Goal: Task Accomplishment & Management: Use online tool/utility

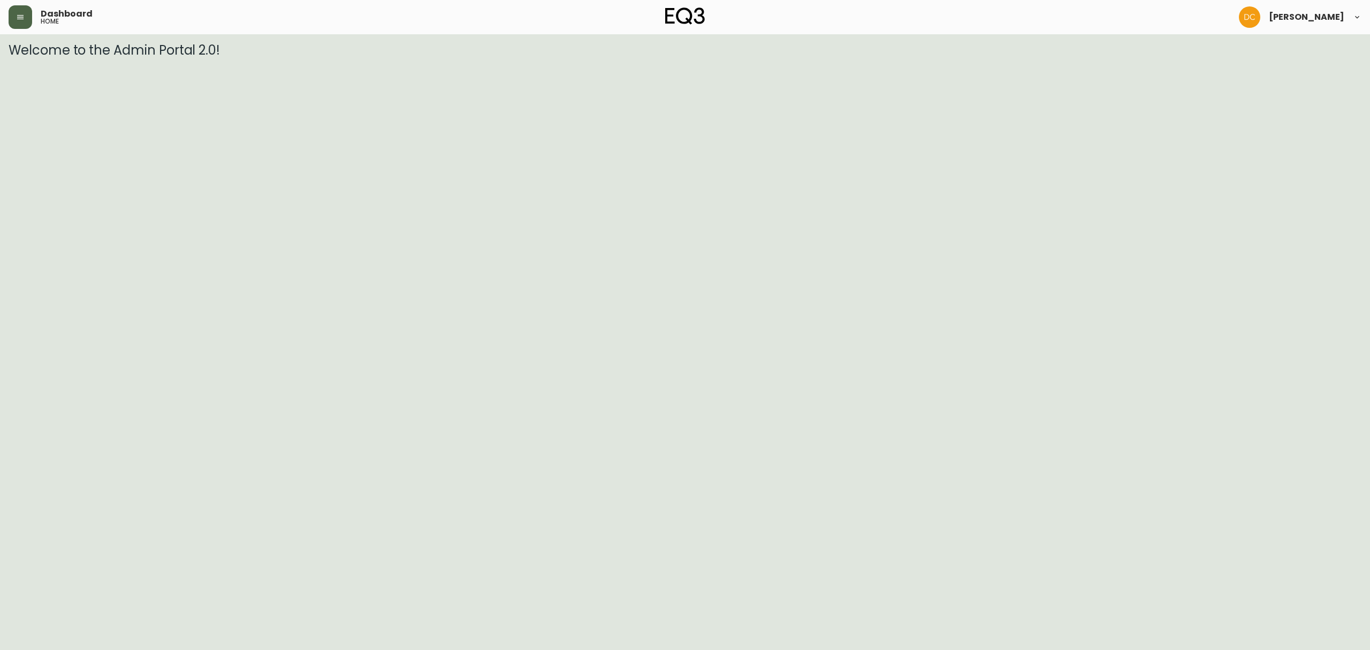
click at [17, 18] on icon "button" at bounding box center [20, 17] width 9 height 9
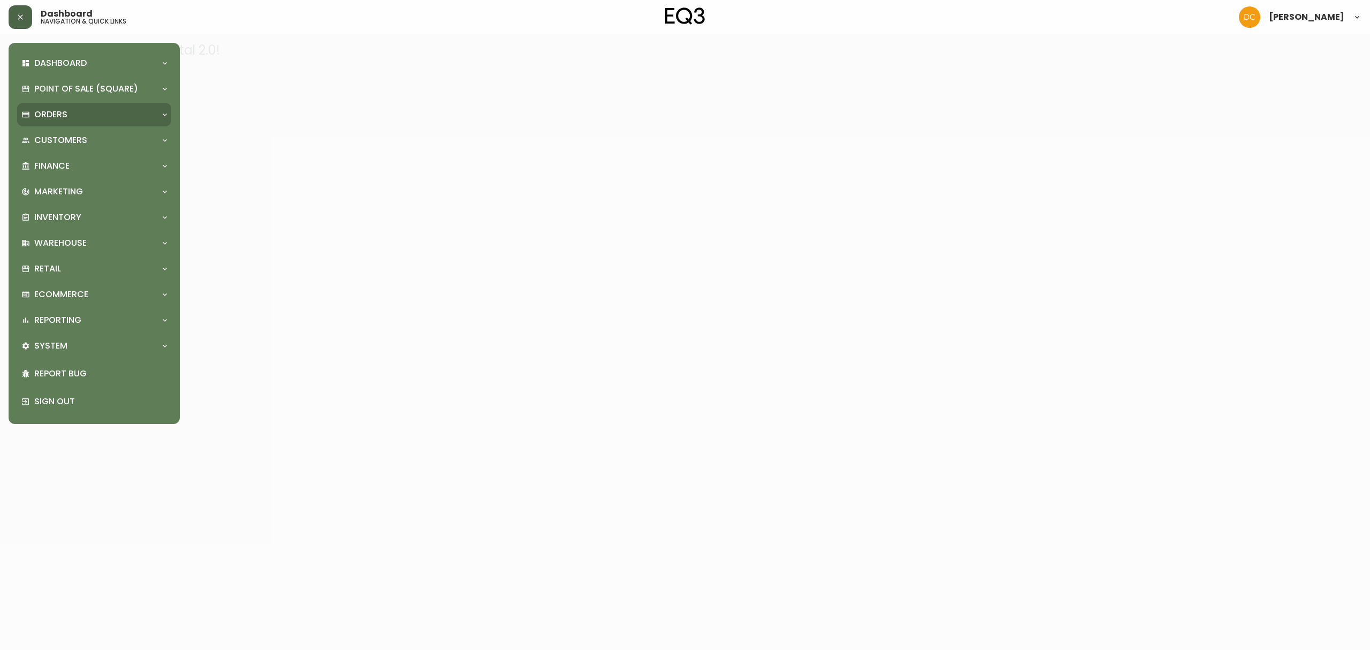
click at [49, 118] on p "Orders" at bounding box center [50, 115] width 33 height 12
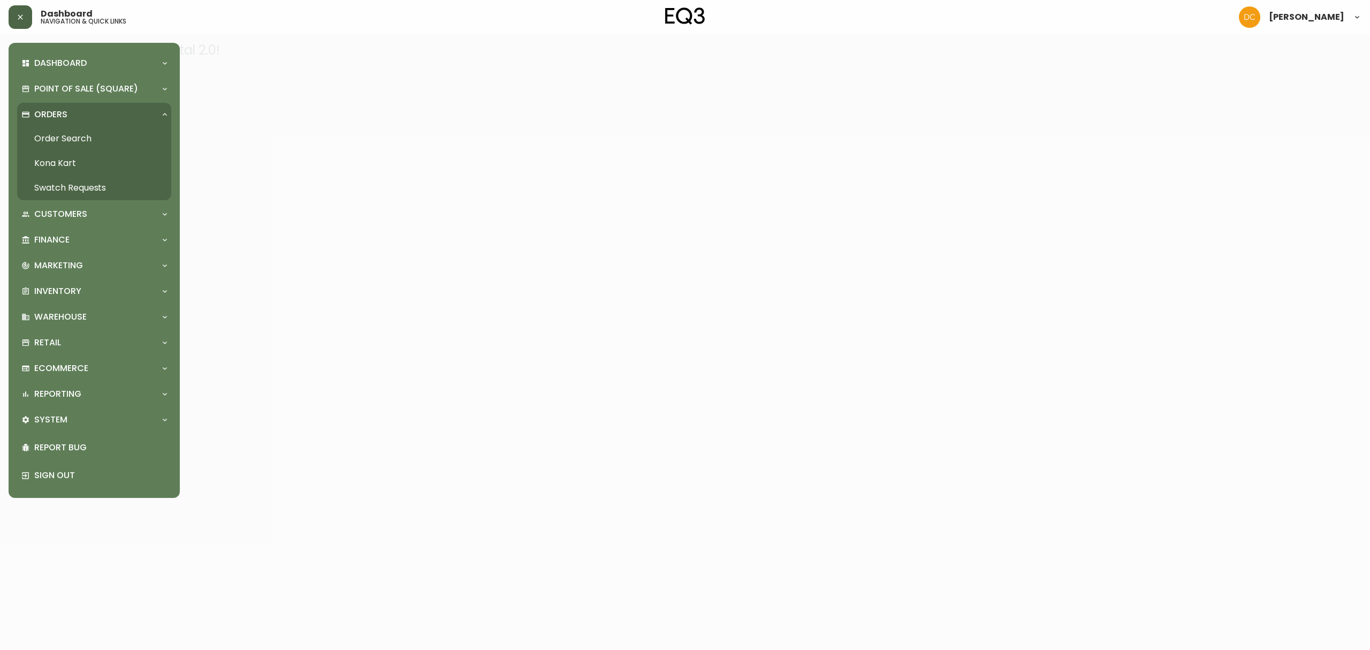
click at [56, 139] on link "Order Search" at bounding box center [94, 138] width 154 height 25
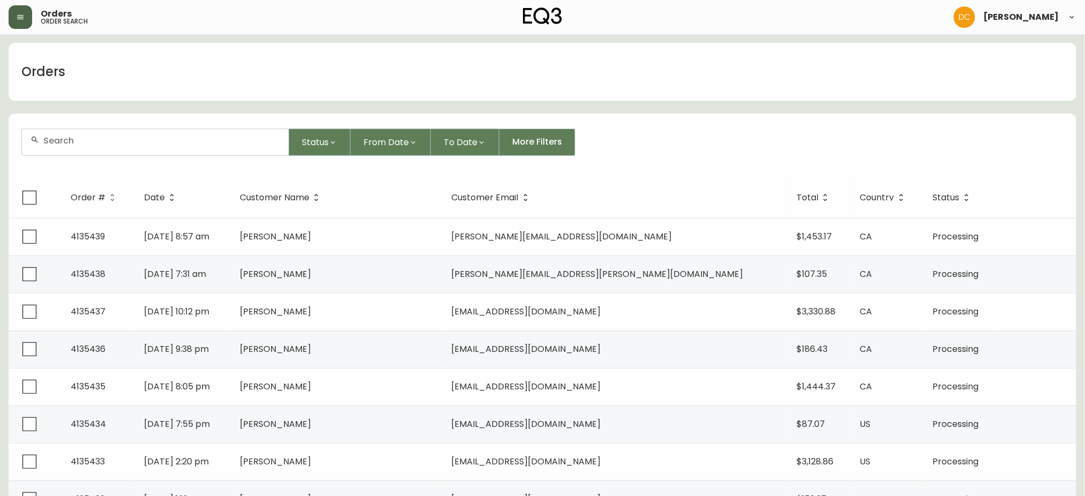
click at [209, 145] on input "text" at bounding box center [161, 140] width 237 height 10
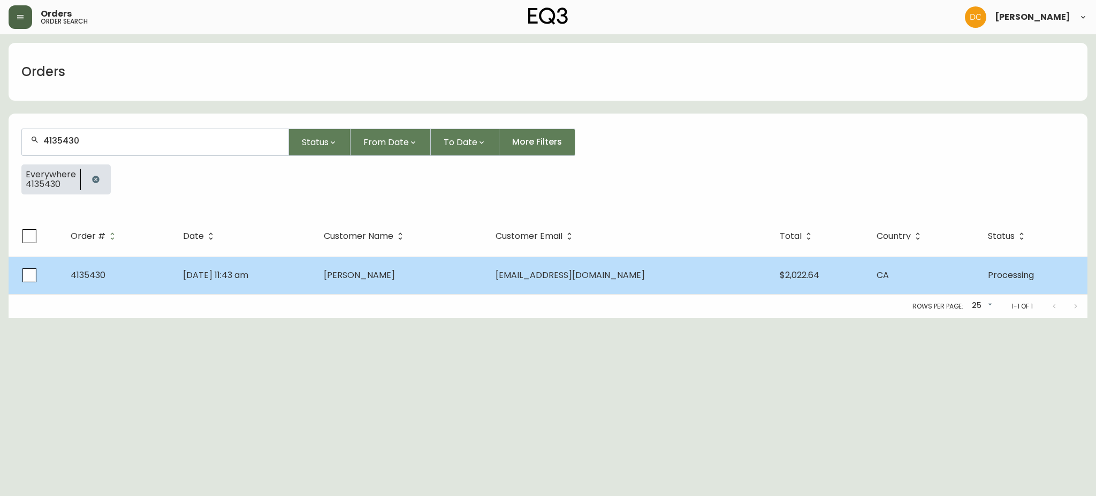
type input "4135430"
click at [315, 263] on td "[DATE] 11:43 am" at bounding box center [244, 274] width 141 height 37
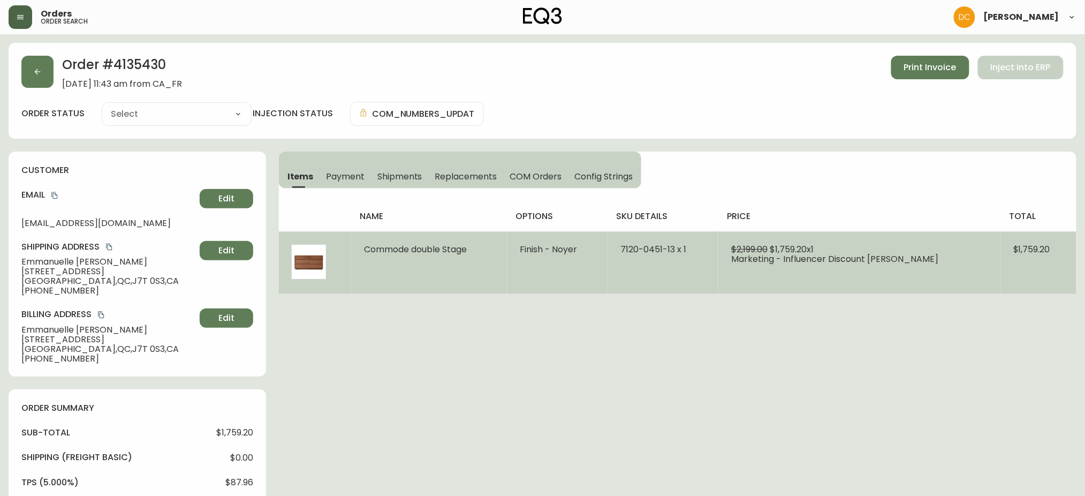
type input "Processing"
select select "PROCESSING"
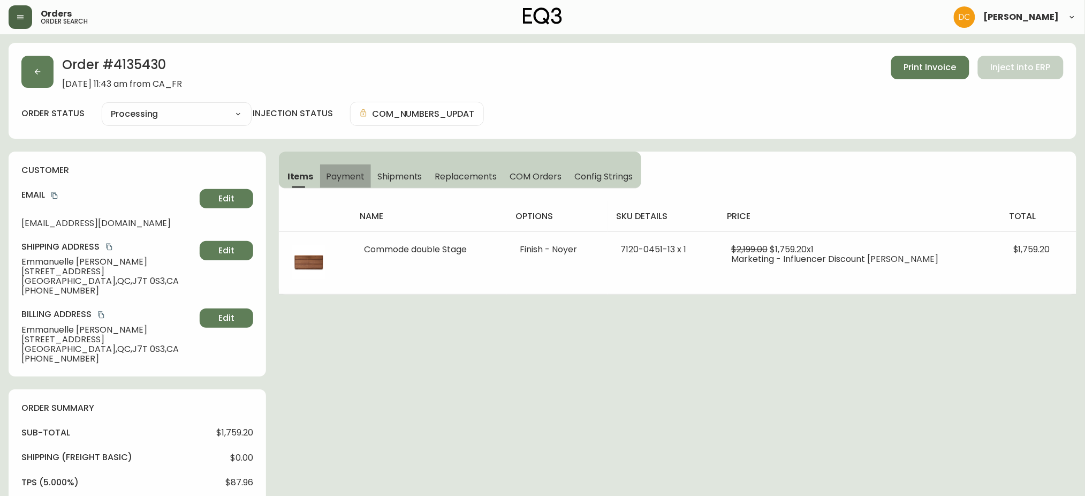
click at [343, 180] on span "Payment" at bounding box center [345, 176] width 39 height 11
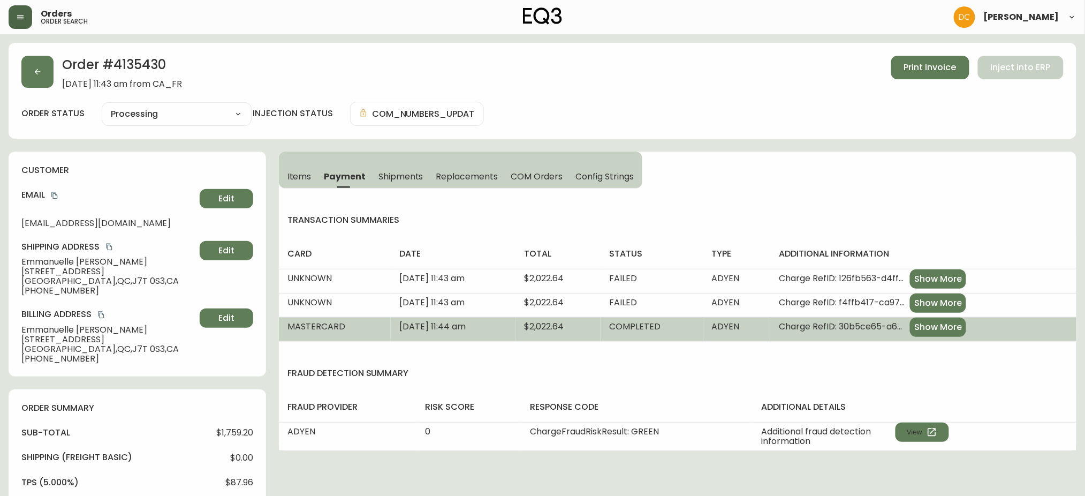
click at [962, 325] on span "Show More" at bounding box center [938, 327] width 48 height 12
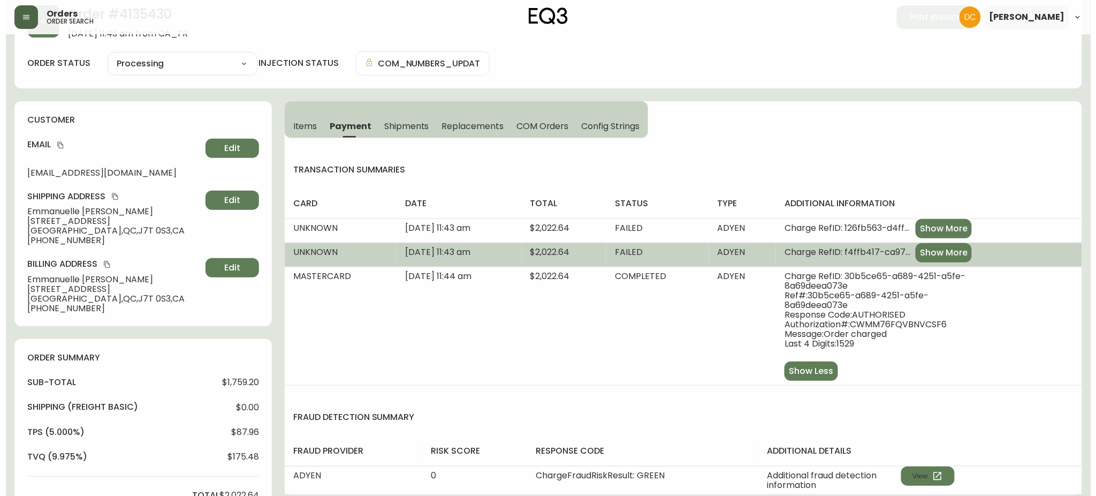
scroll to position [48, 0]
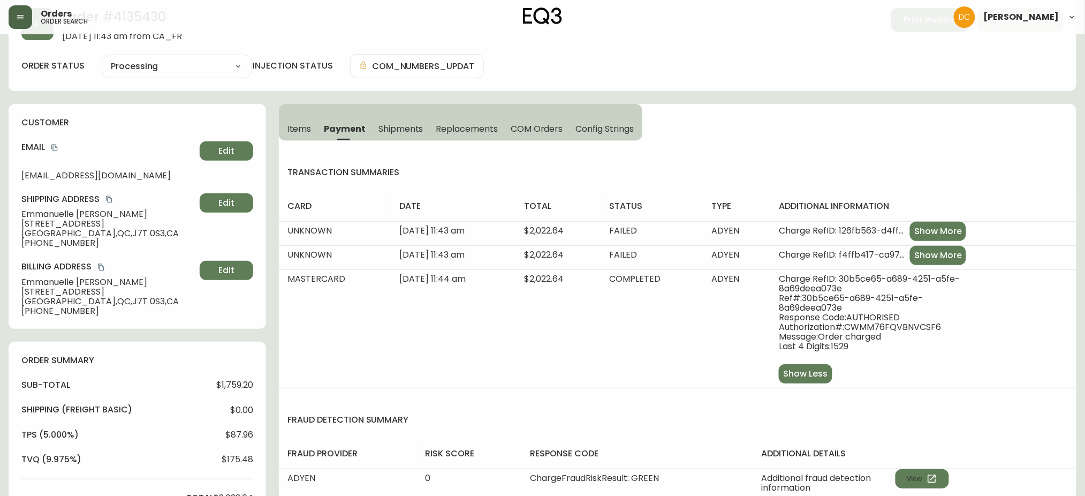
click at [391, 134] on button "Shipments" at bounding box center [401, 129] width 58 height 24
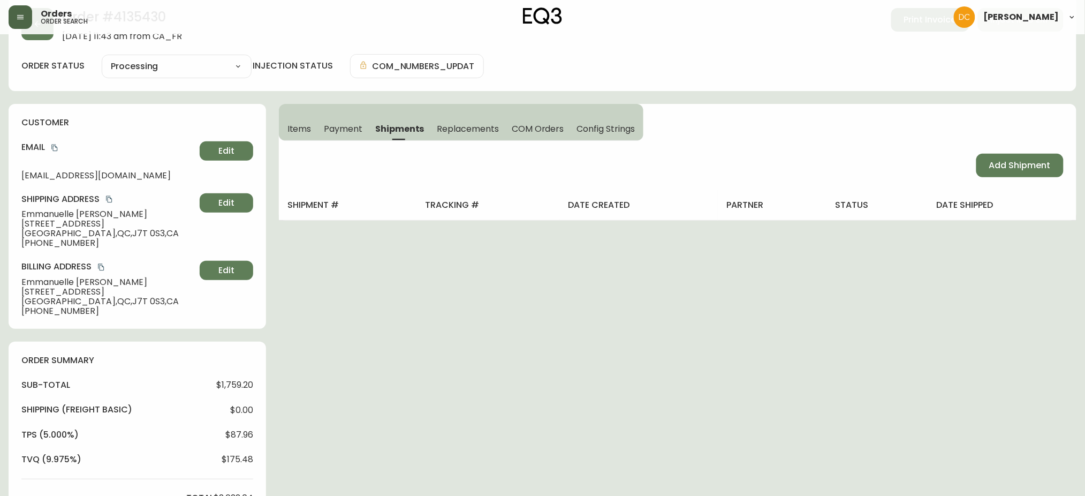
click at [468, 130] on span "Replacements" at bounding box center [468, 128] width 62 height 11
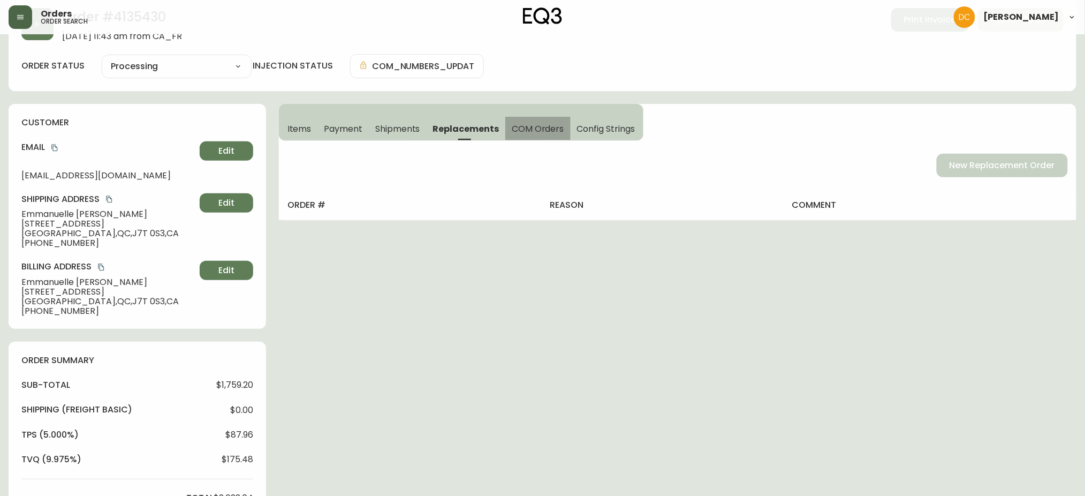
click at [546, 131] on span "COM Orders" at bounding box center [538, 128] width 52 height 11
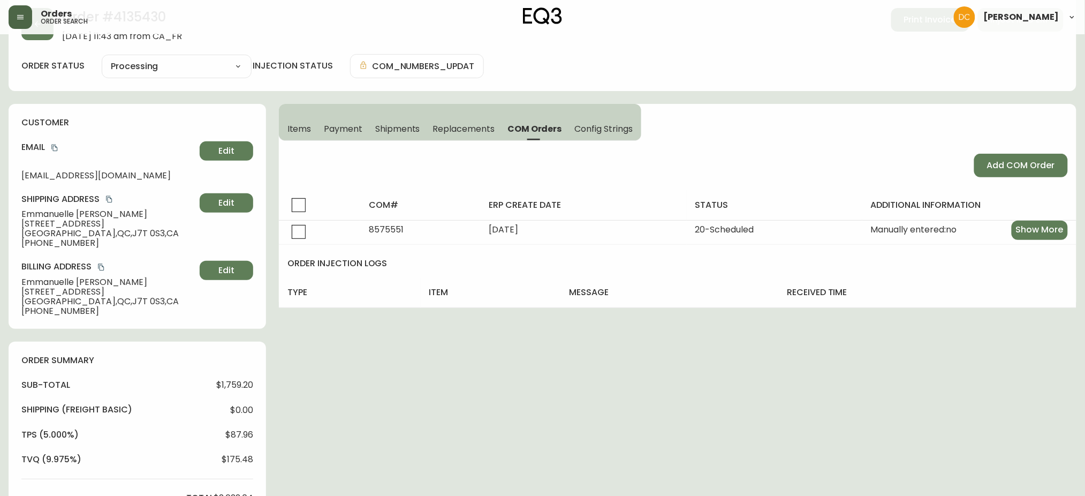
click at [606, 138] on button "Config Strings" at bounding box center [604, 129] width 73 height 24
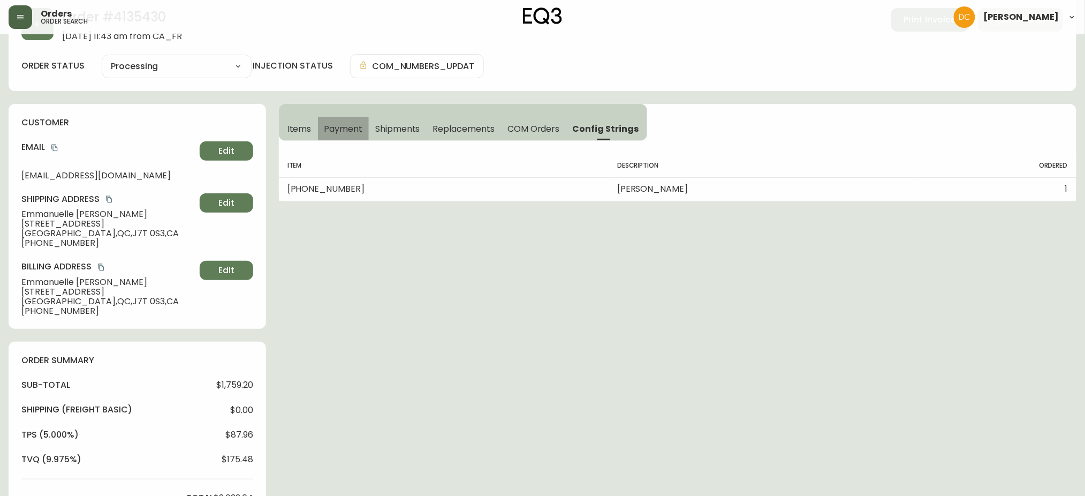
click at [320, 121] on button "Payment" at bounding box center [343, 129] width 51 height 24
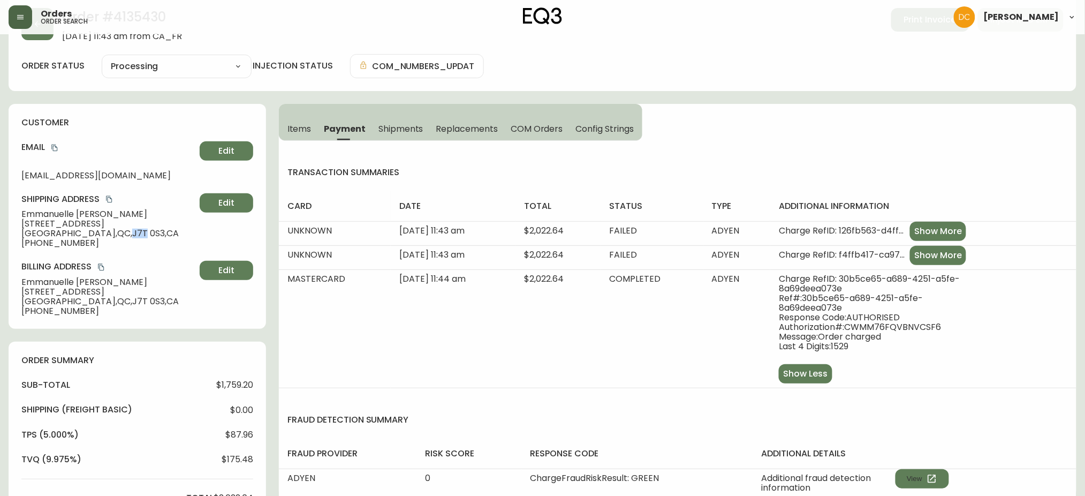
drag, startPoint x: 96, startPoint y: 231, endPoint x: 110, endPoint y: 232, distance: 14.0
click at [110, 232] on span "[GEOGRAPHIC_DATA] , [GEOGRAPHIC_DATA] , J7T 0S3 , [GEOGRAPHIC_DATA]" at bounding box center [108, 234] width 174 height 10
copy span "J7T"
click at [17, 18] on icon "button" at bounding box center [20, 17] width 6 height 4
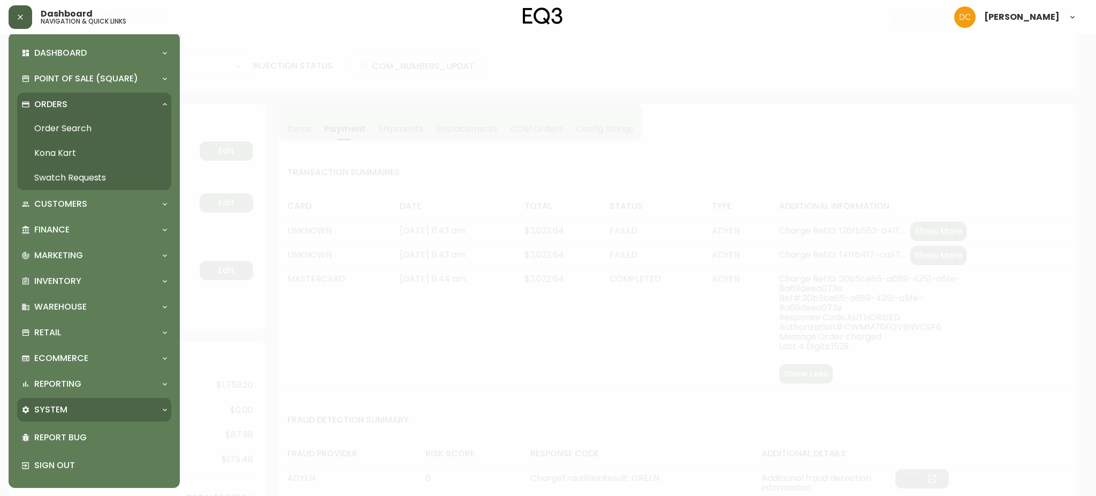
click at [60, 415] on p "System" at bounding box center [50, 410] width 33 height 12
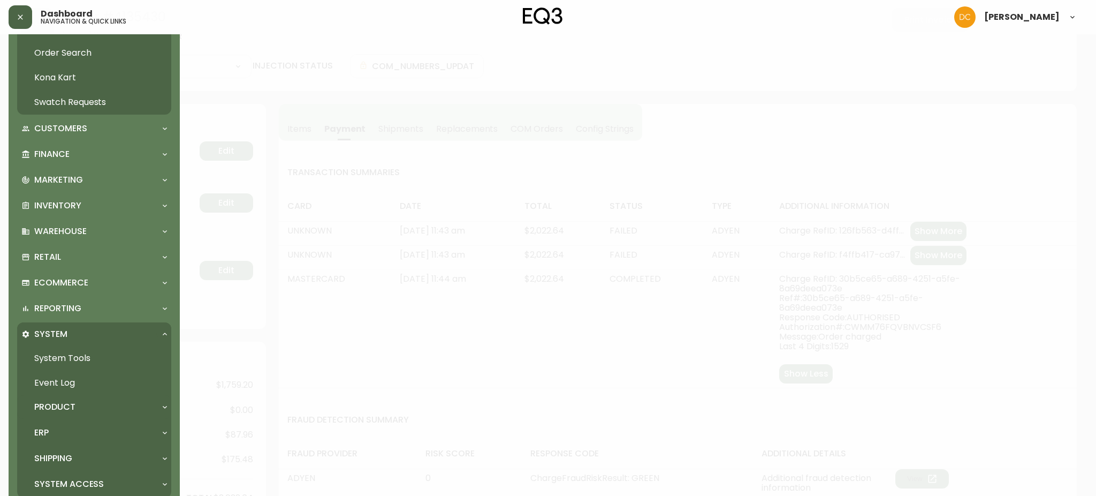
scroll to position [159, 0]
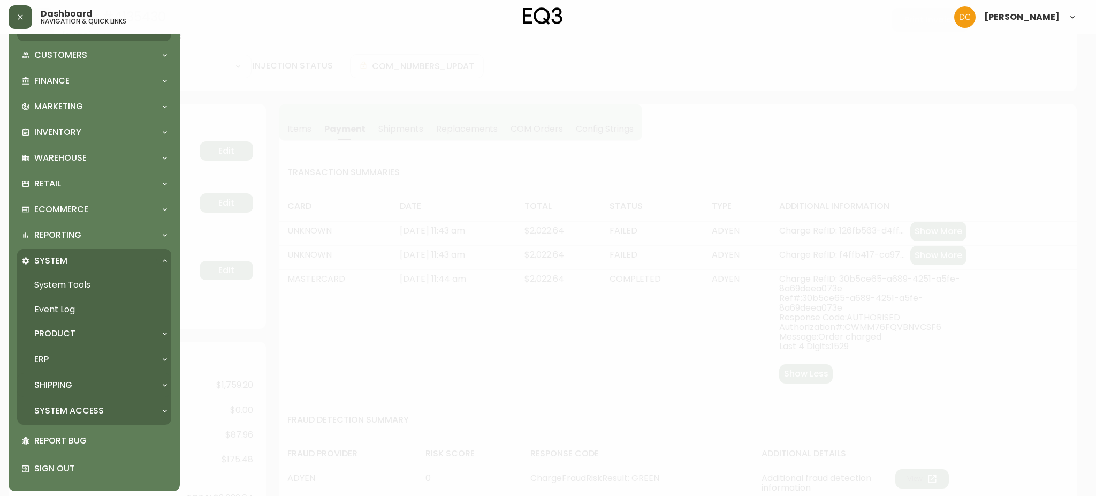
click at [63, 381] on p "Shipping" at bounding box center [53, 385] width 38 height 12
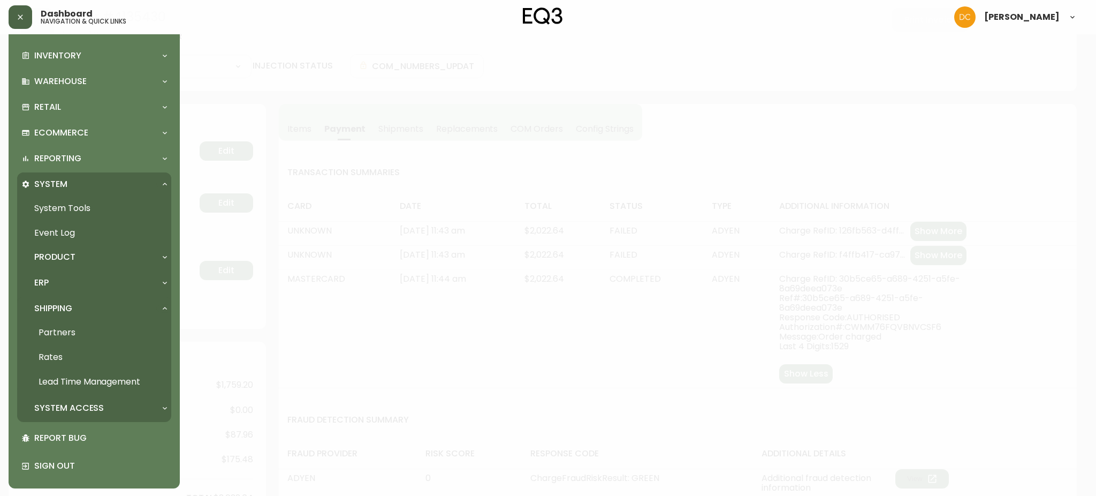
scroll to position [236, 0]
click at [64, 356] on link "Rates" at bounding box center [94, 356] width 154 height 25
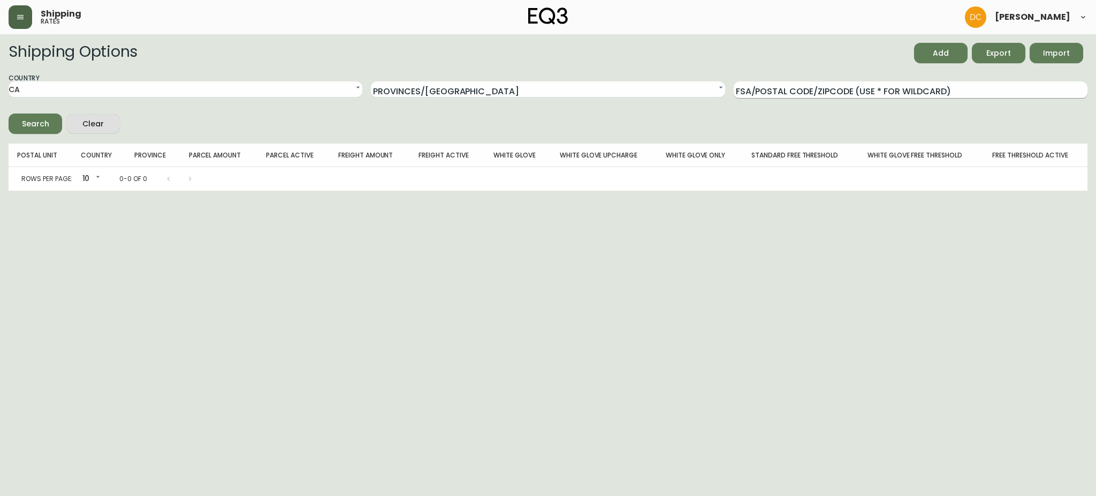
click at [870, 93] on input "FSA/Postal Code/Zipcode (use * for wildcard)" at bounding box center [911, 89] width 354 height 17
paste input "J7T"
type input "J7T"
click at [40, 123] on div "Search" at bounding box center [35, 123] width 27 height 13
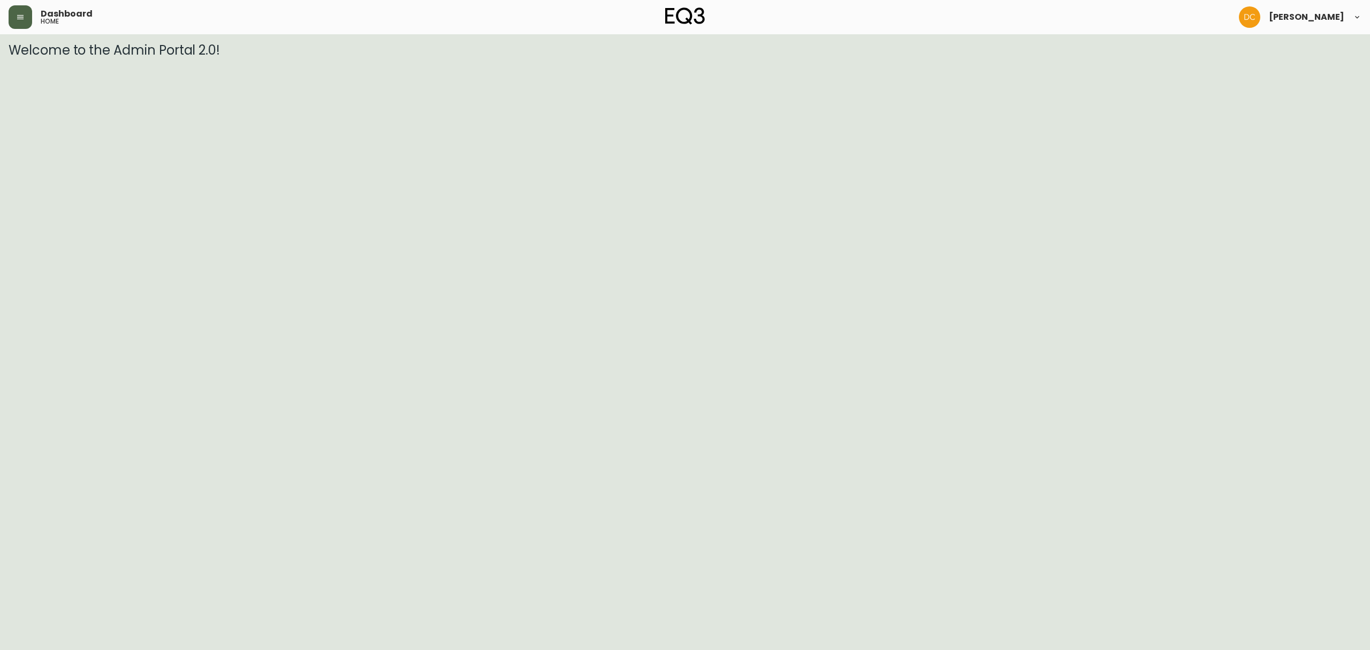
click at [13, 7] on button "button" at bounding box center [21, 17] width 24 height 24
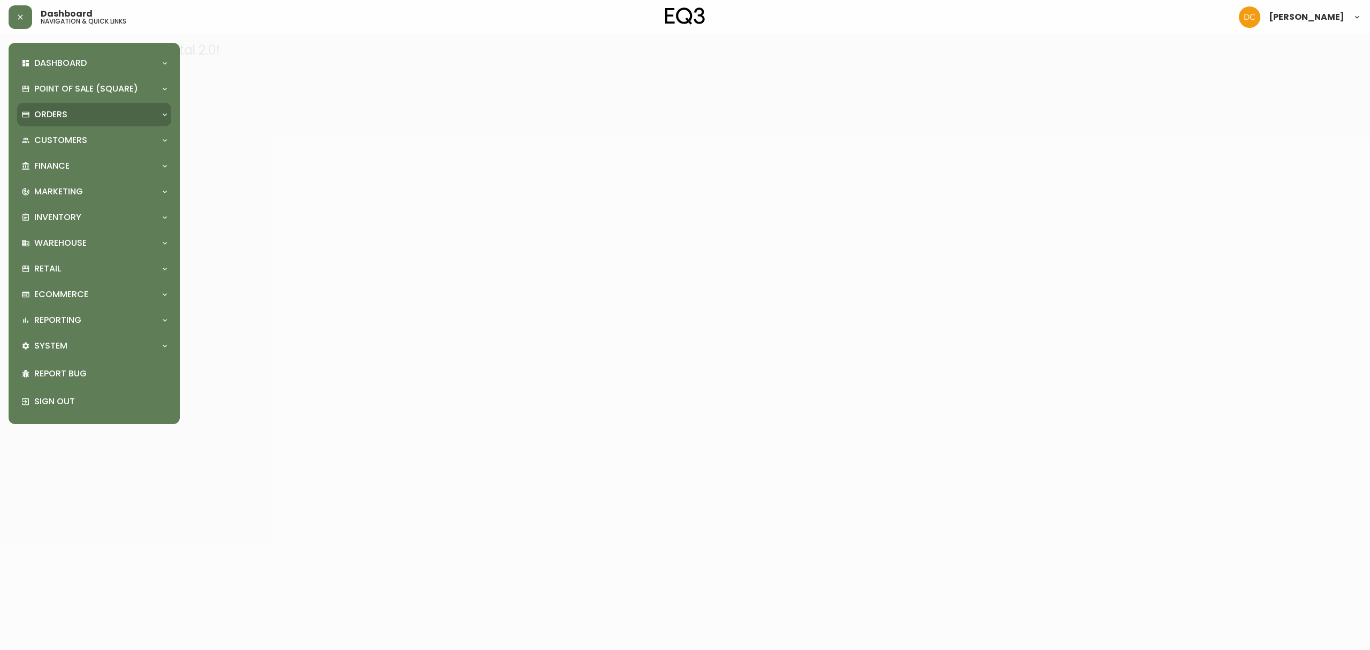
click at [63, 118] on p "Orders" at bounding box center [50, 115] width 33 height 12
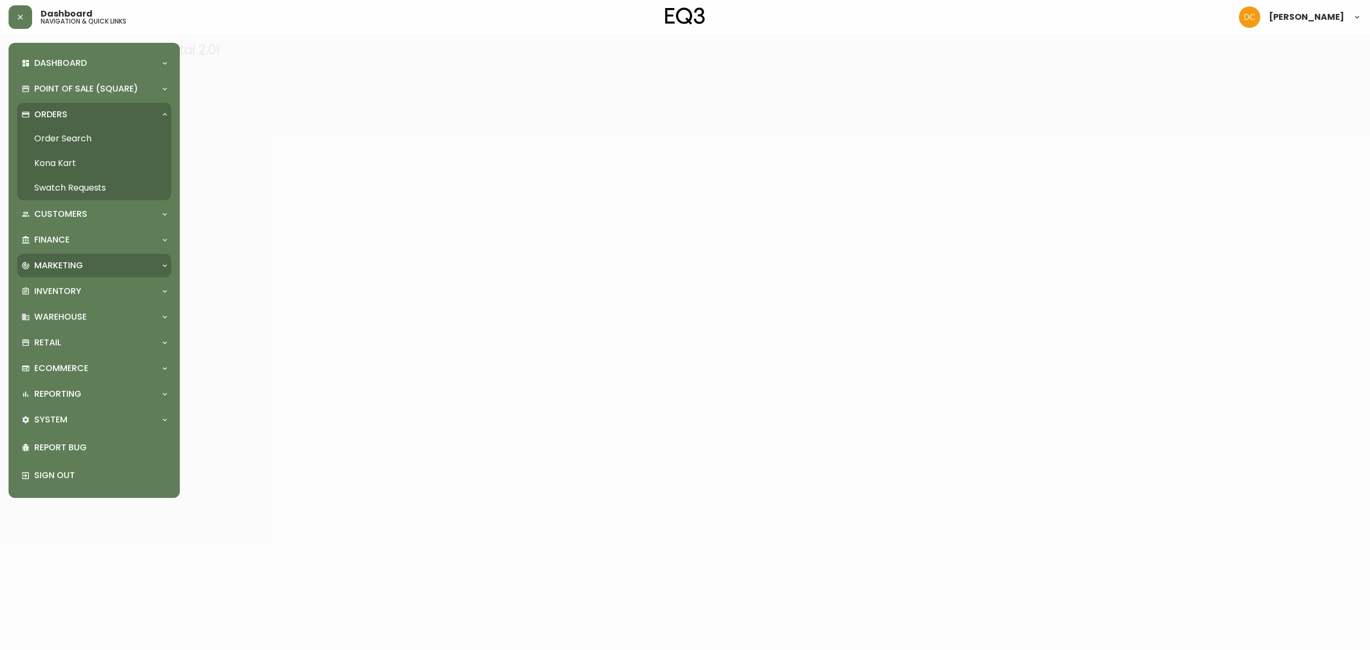
click at [75, 264] on p "Marketing" at bounding box center [58, 266] width 49 height 12
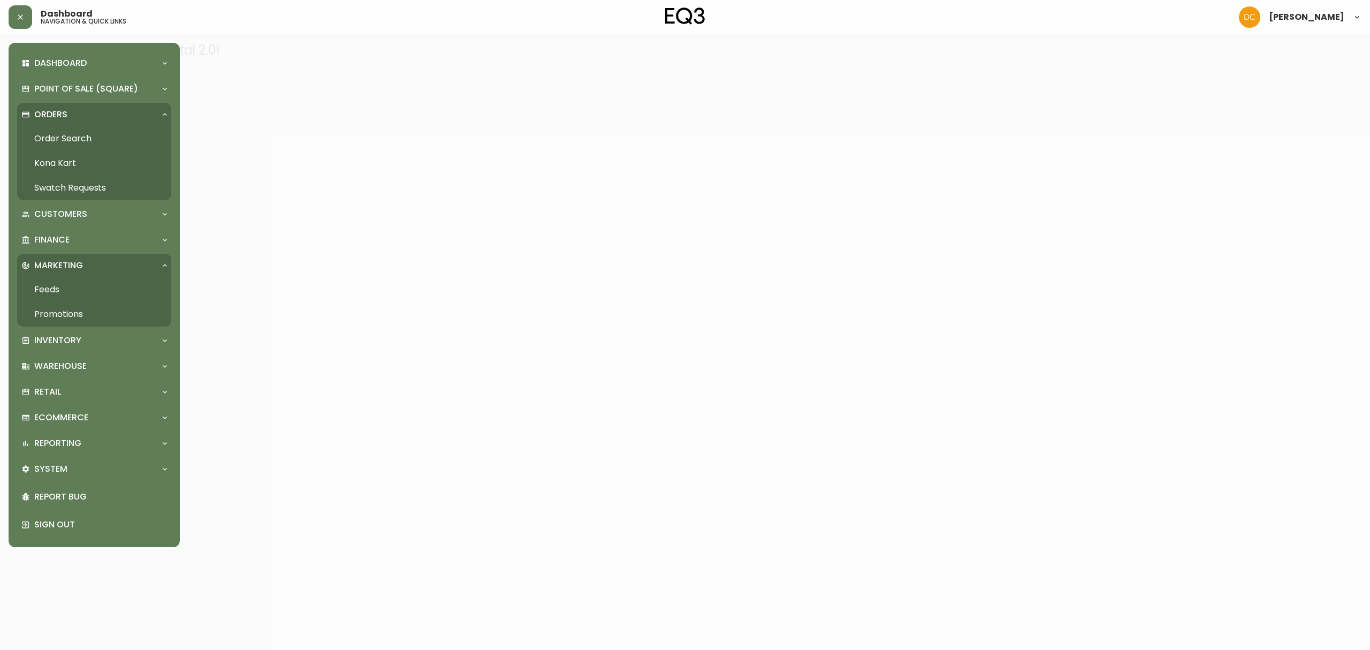
click at [63, 316] on link "Promotions" at bounding box center [94, 314] width 154 height 25
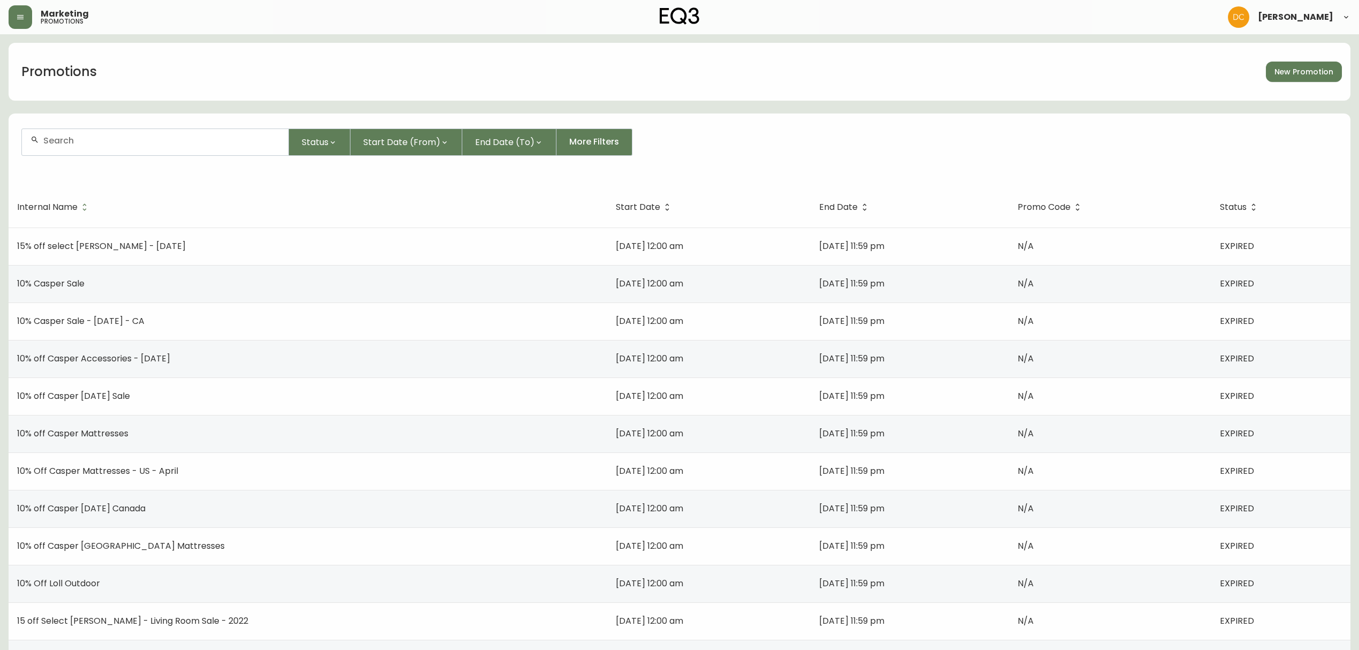
click at [243, 147] on div at bounding box center [155, 142] width 267 height 26
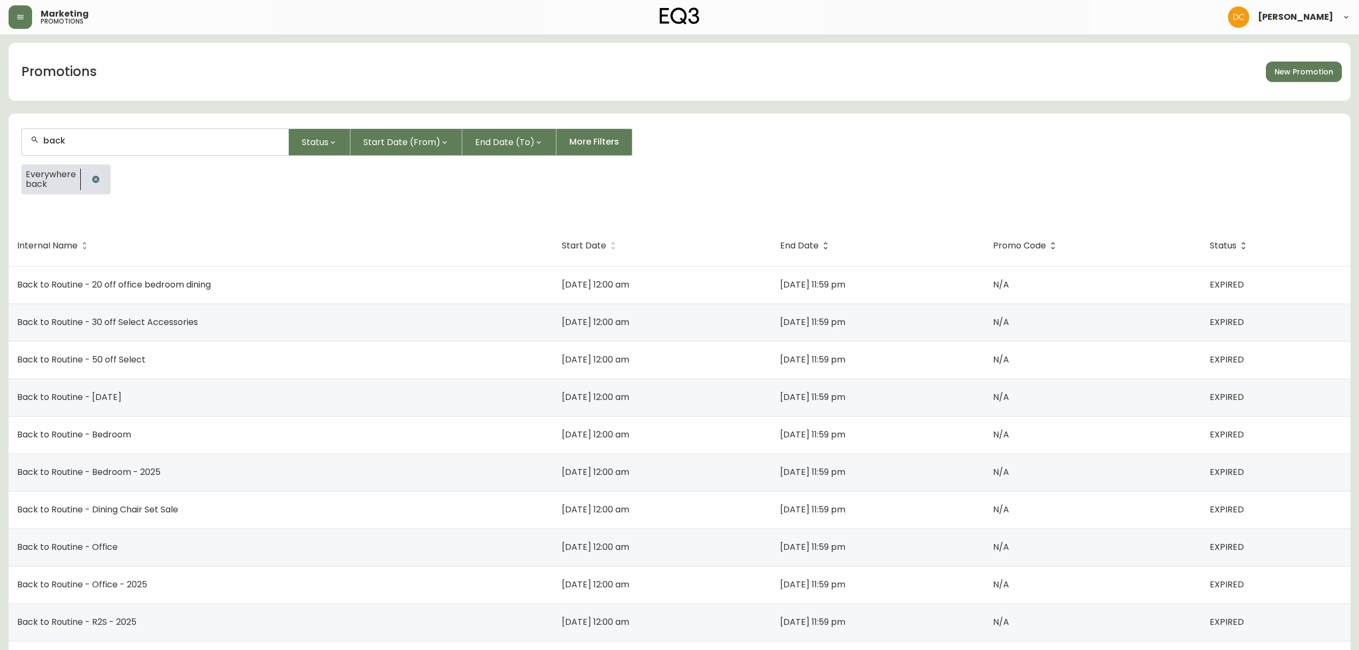
click at [562, 245] on span "Start Date" at bounding box center [584, 245] width 44 height 6
click at [99, 144] on input "back" at bounding box center [161, 140] width 237 height 10
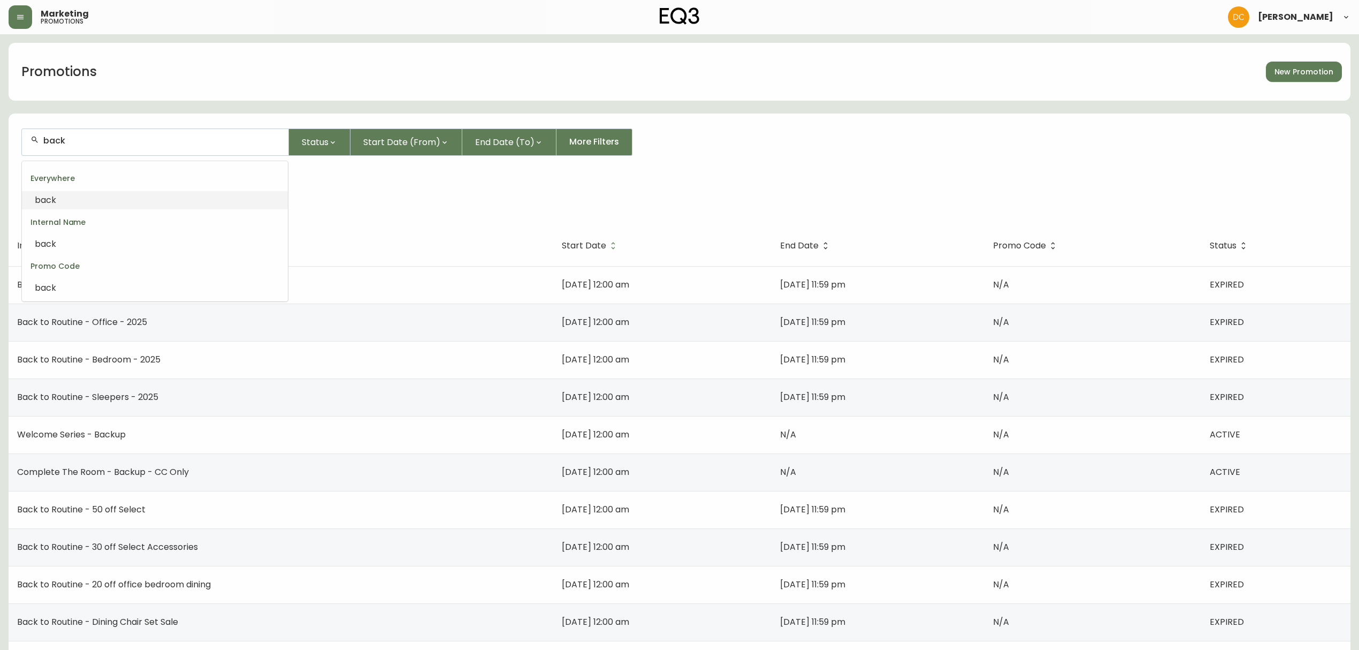
click at [99, 144] on input "back" at bounding box center [161, 140] width 237 height 10
type input "we;co"
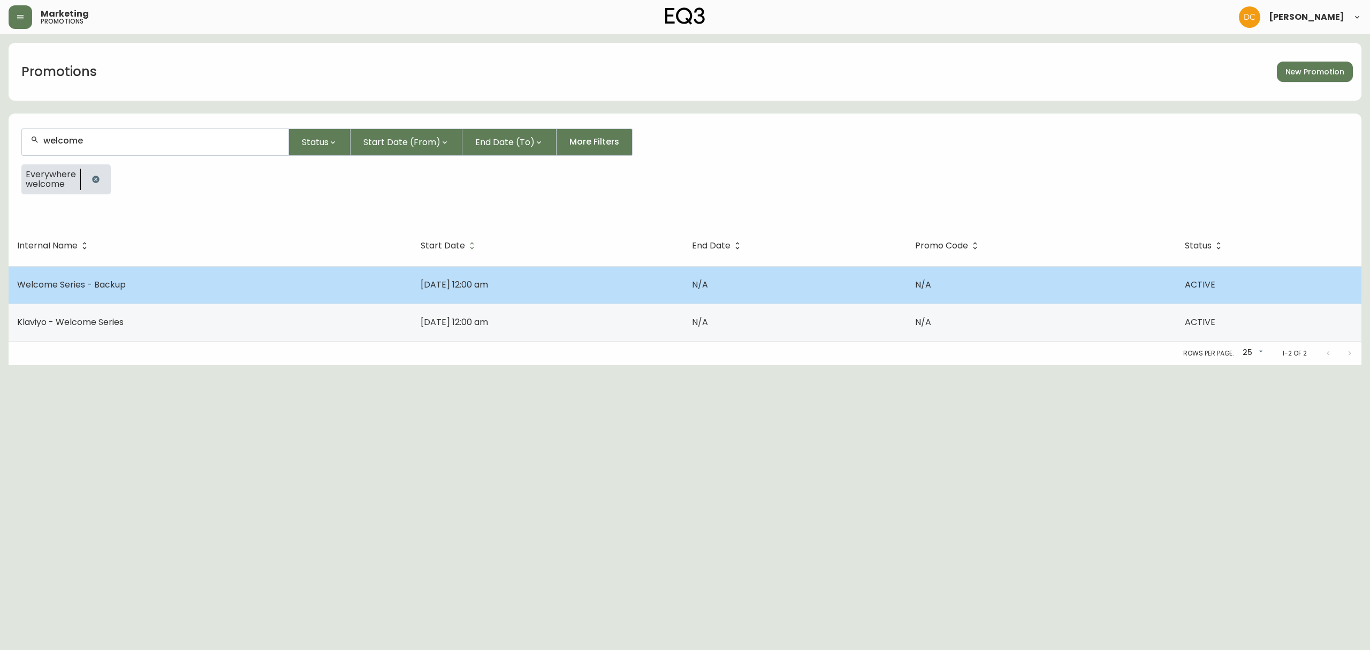
type input "welcome"
click at [165, 289] on td "Welcome Series - Backup" at bounding box center [211, 284] width 404 height 37
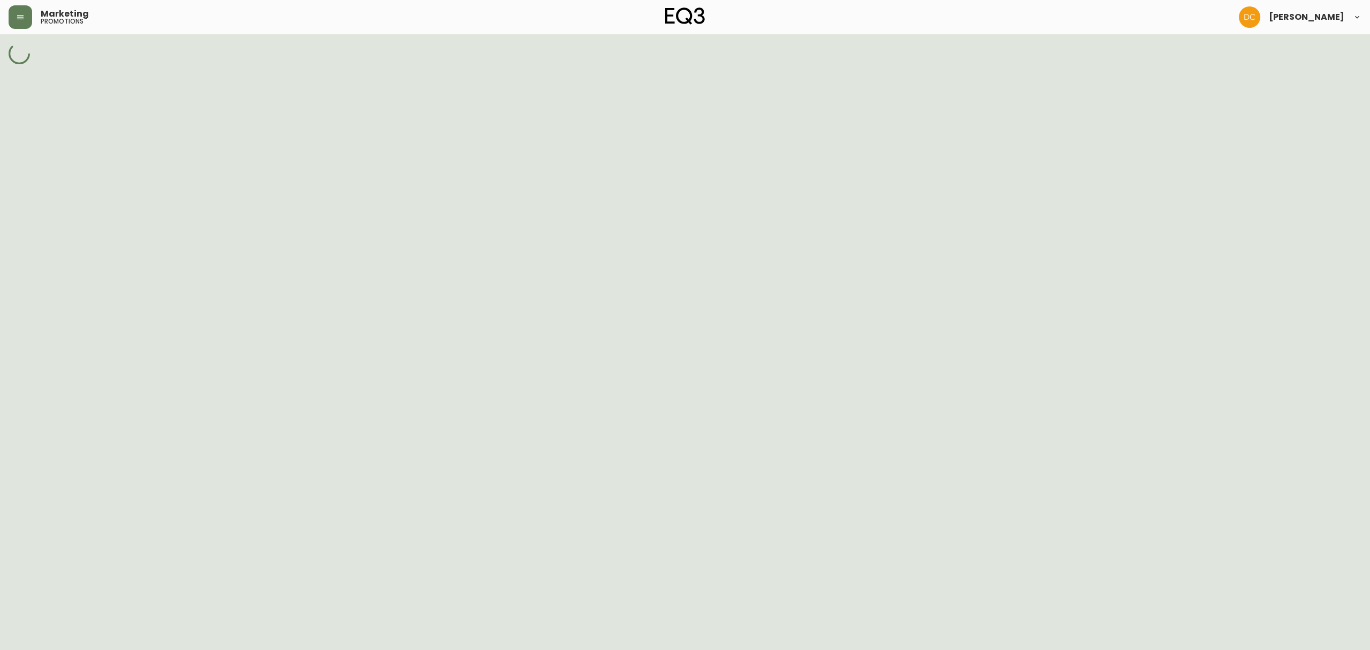
select select "MULTI_CODE"
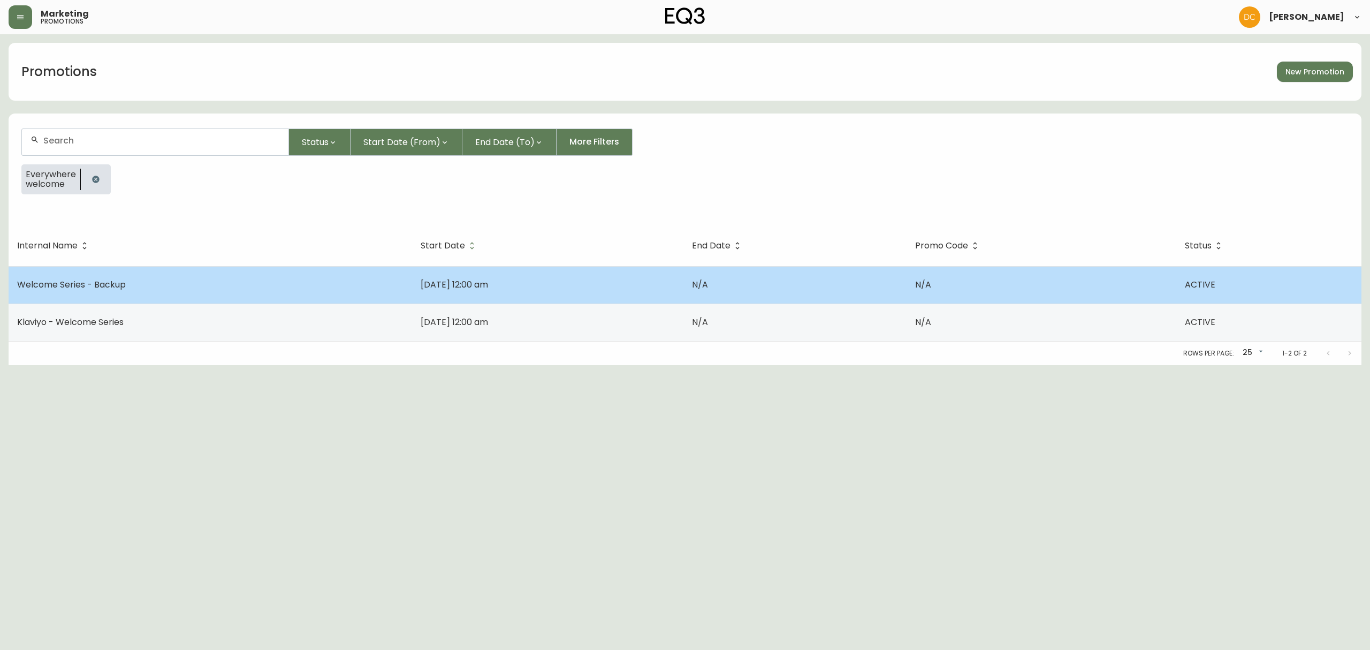
click at [228, 271] on td "Welcome Series - Backup" at bounding box center [211, 284] width 404 height 37
select select "MULTI_CODE"
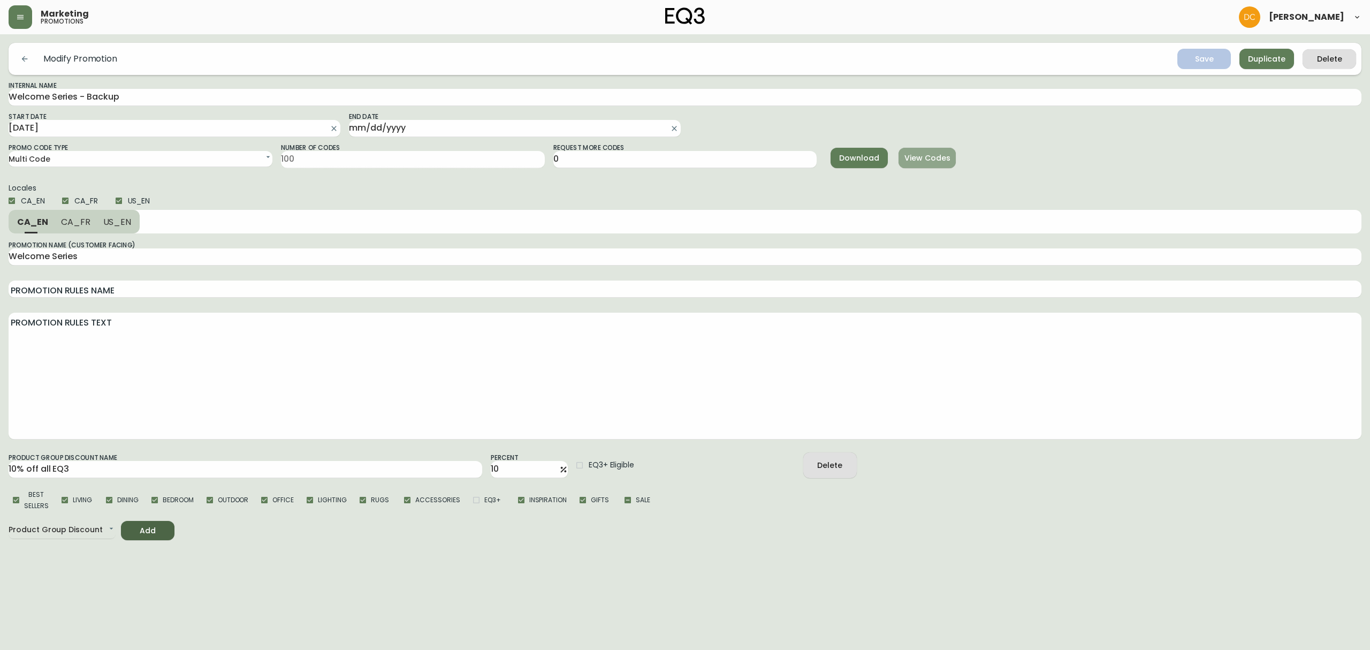
click at [944, 164] on span "View Codes" at bounding box center [927, 157] width 40 height 13
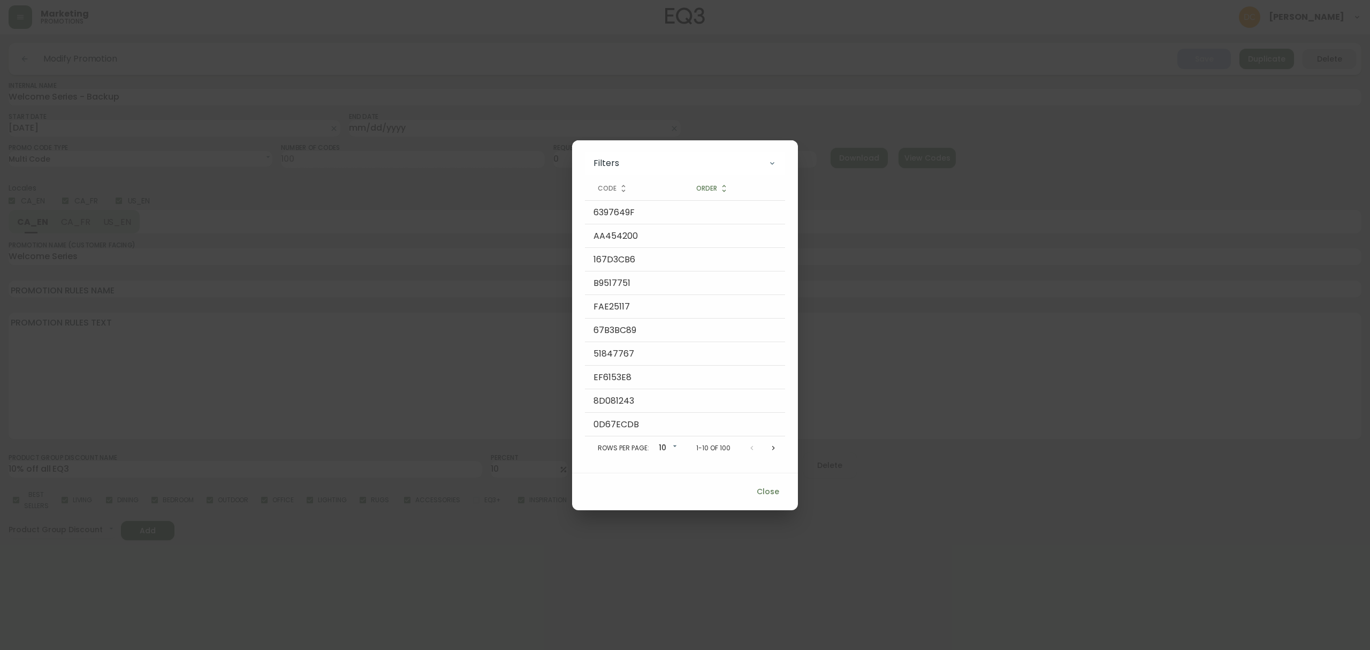
click at [773, 446] on icon "Next page" at bounding box center [773, 448] width 9 height 9
click at [774, 446] on icon "Next page" at bounding box center [775, 448] width 3 height 4
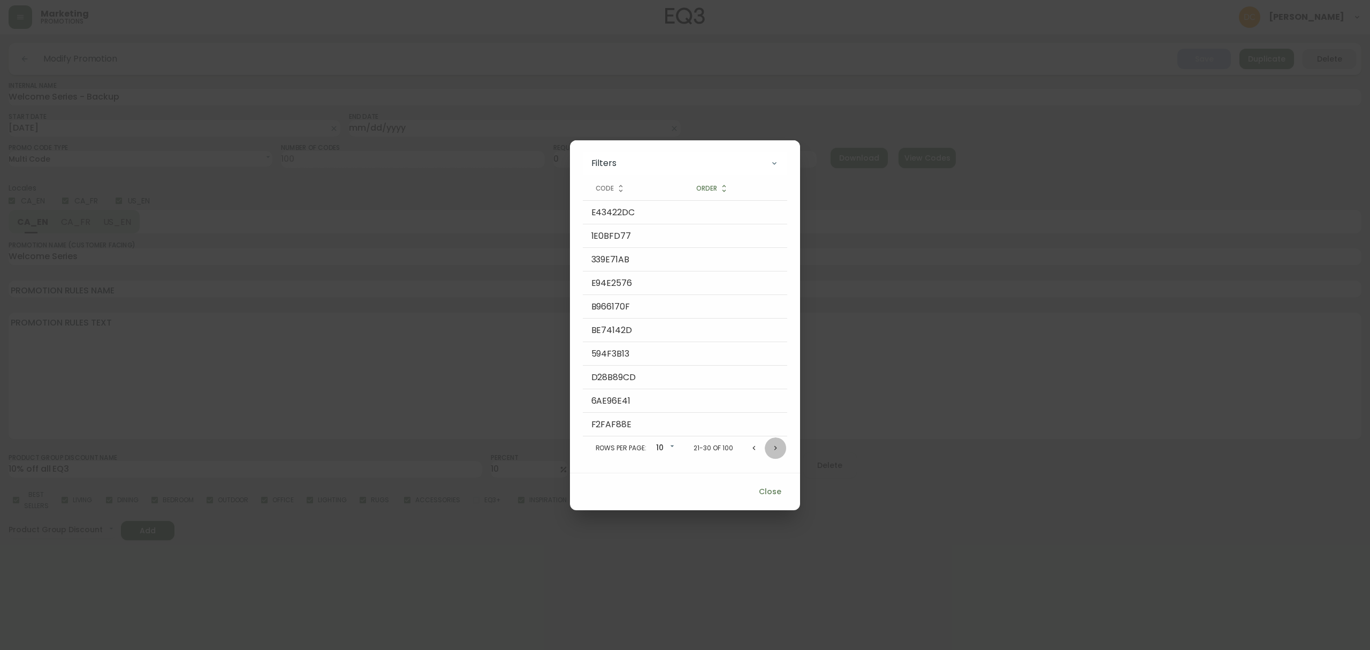
click at [773, 446] on icon "Next page" at bounding box center [775, 448] width 9 height 9
click at [773, 446] on icon "Next page" at bounding box center [776, 448] width 9 height 9
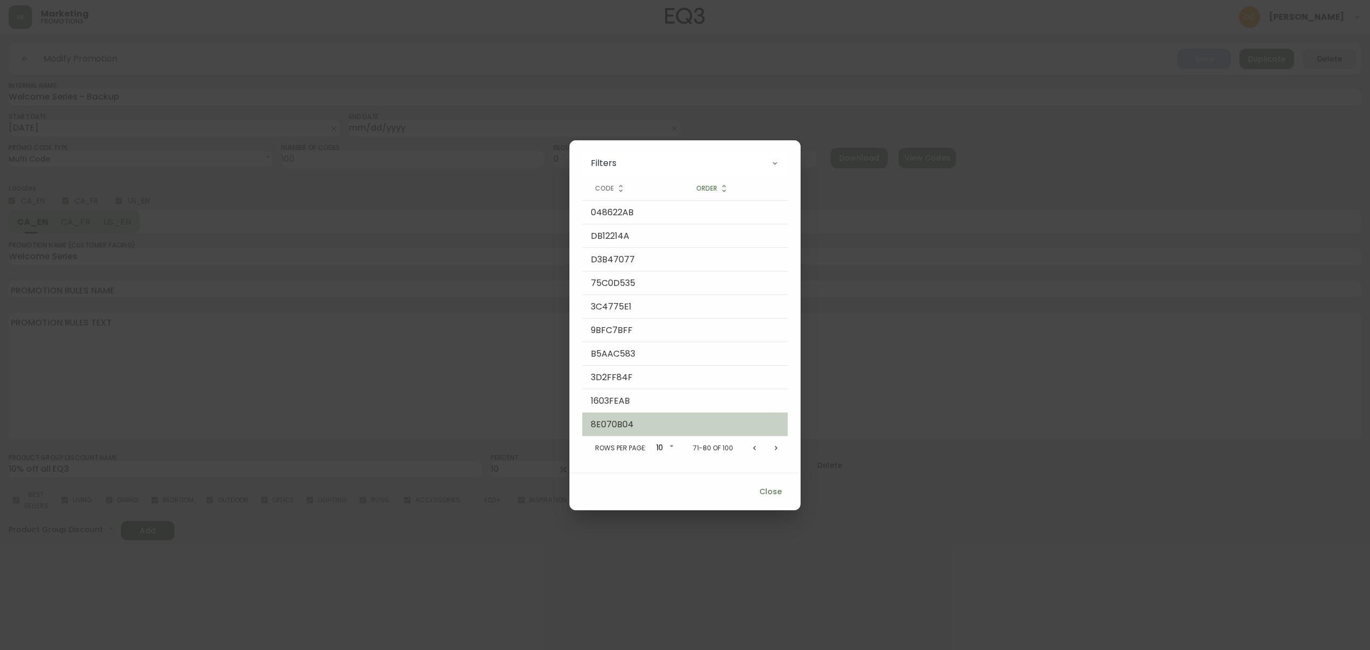
click at [612, 427] on td "8E070B04" at bounding box center [632, 425] width 101 height 24
copy td "8E070B04"
click at [761, 495] on span "Close" at bounding box center [771, 491] width 26 height 13
